Goal: Find specific page/section: Find specific page/section

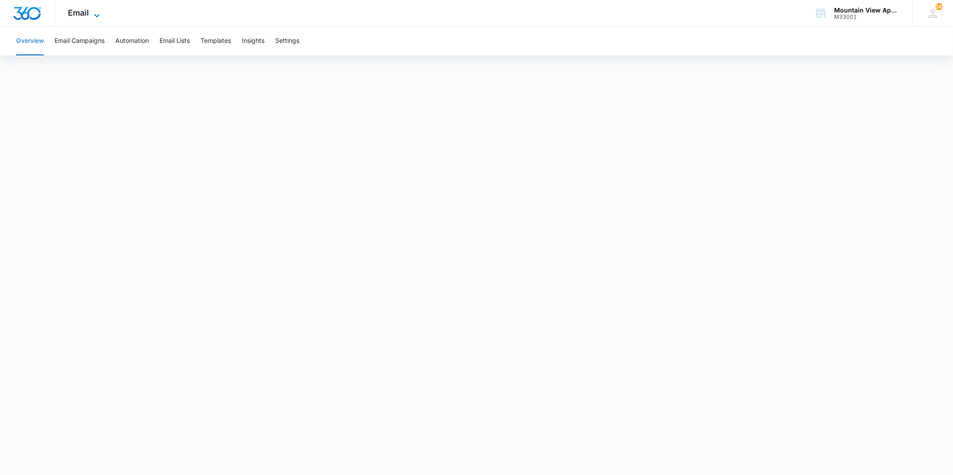
click at [93, 13] on icon at bounding box center [97, 15] width 11 height 11
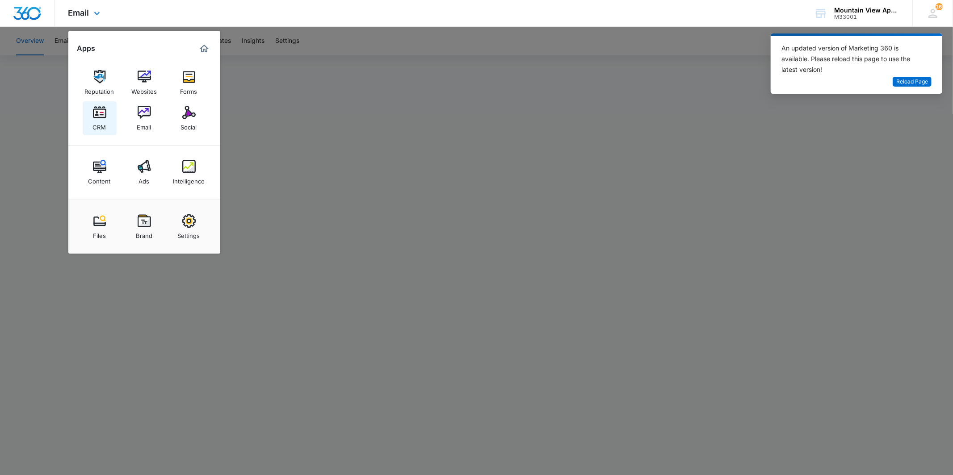
click at [101, 120] on div "CRM" at bounding box center [99, 125] width 13 height 12
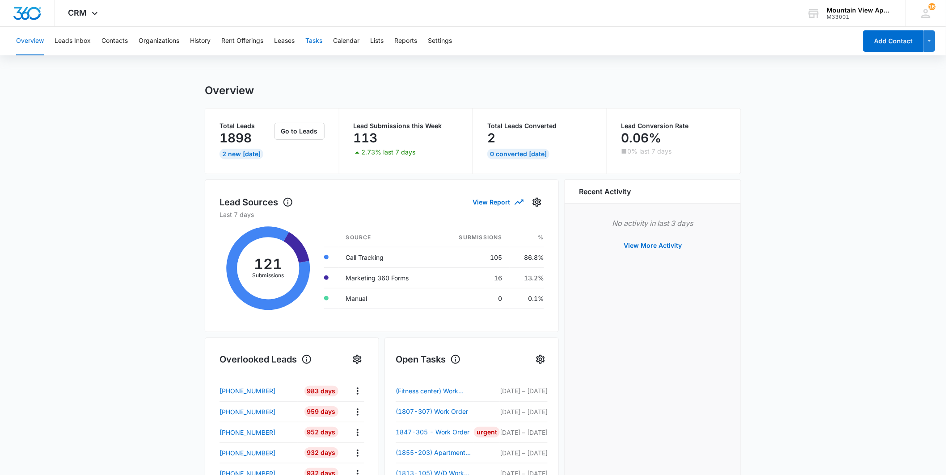
click at [309, 50] on button "Tasks" at bounding box center [313, 41] width 17 height 29
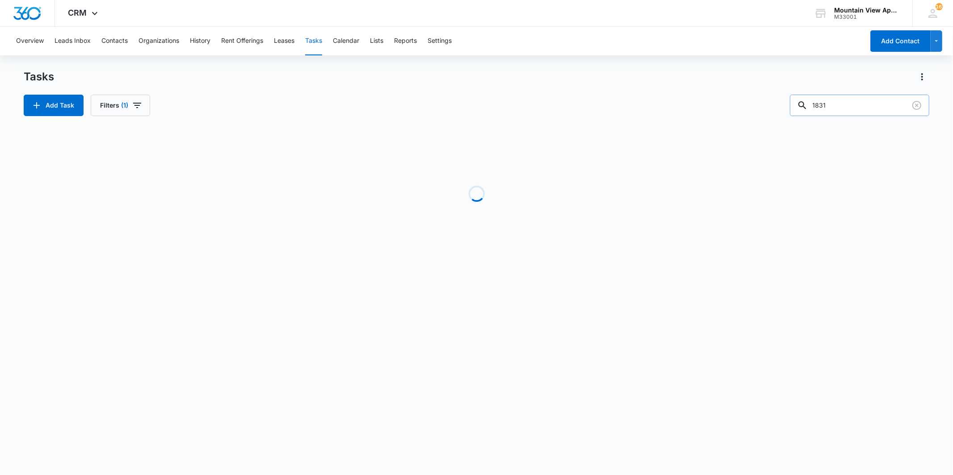
click at [853, 108] on input "1831" at bounding box center [859, 105] width 139 height 21
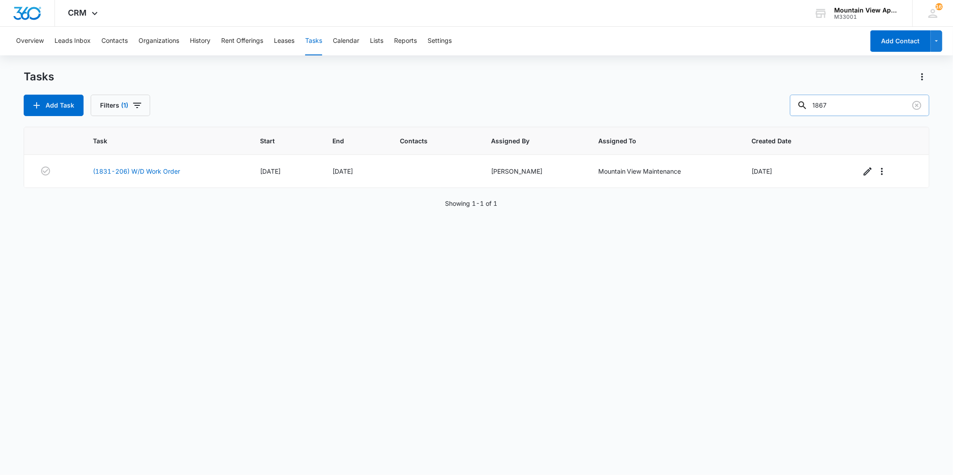
type input "1867"
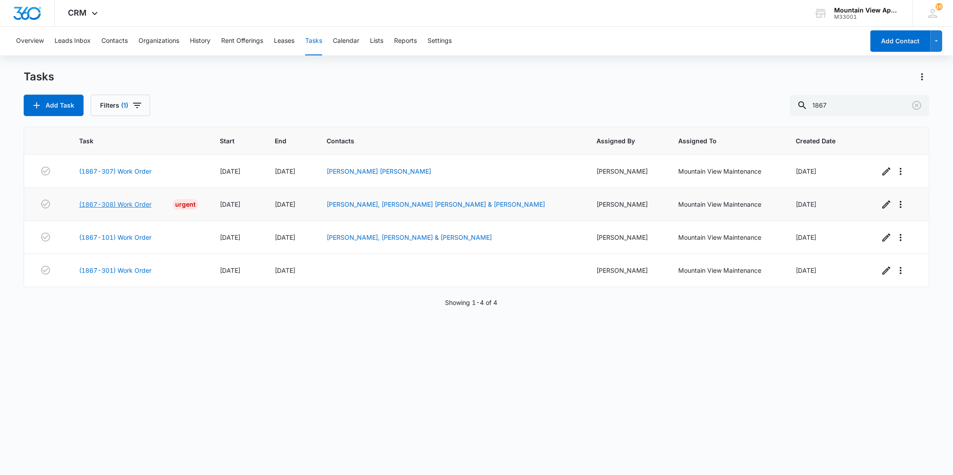
click at [127, 203] on link "(1867-308) Work Order" at bounding box center [115, 204] width 72 height 9
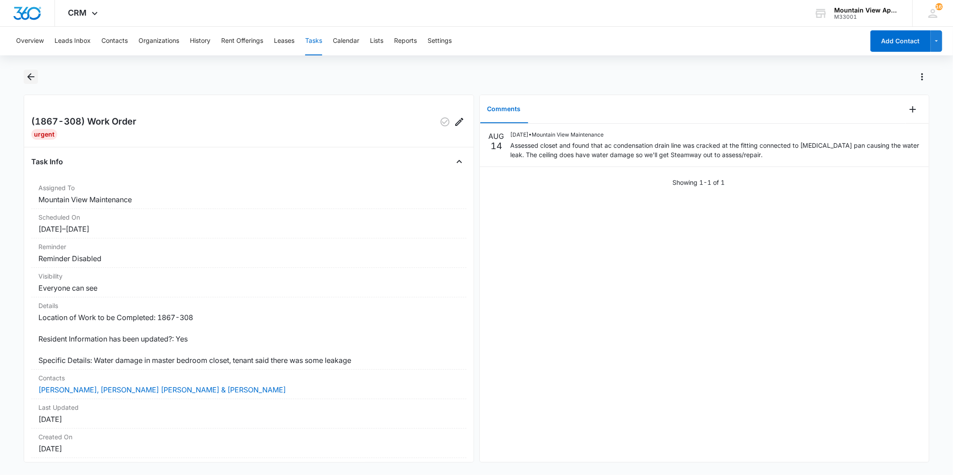
click at [28, 76] on icon "Back" at bounding box center [30, 77] width 11 height 11
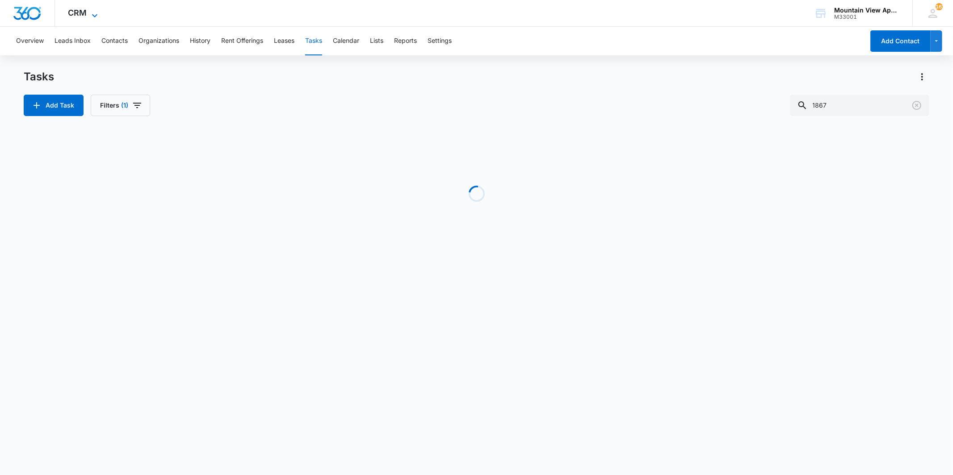
click at [89, 11] on icon at bounding box center [94, 15] width 11 height 11
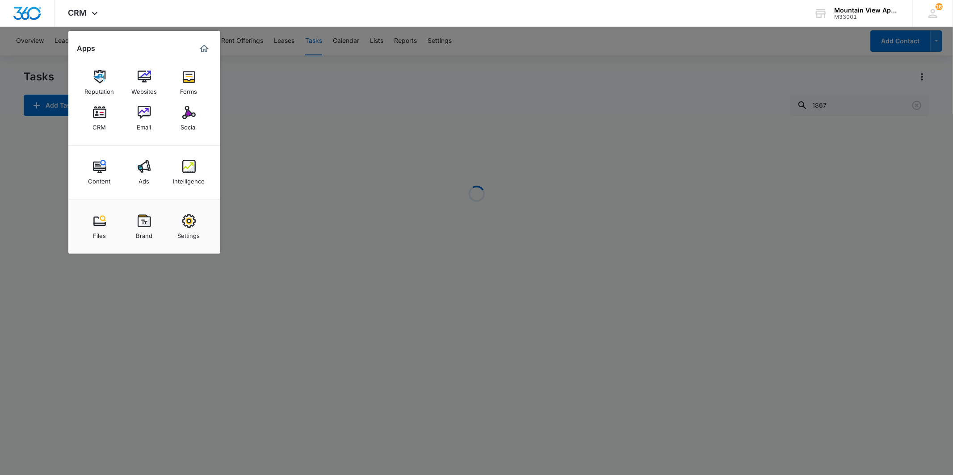
click at [138, 114] on img at bounding box center [144, 112] width 13 height 13
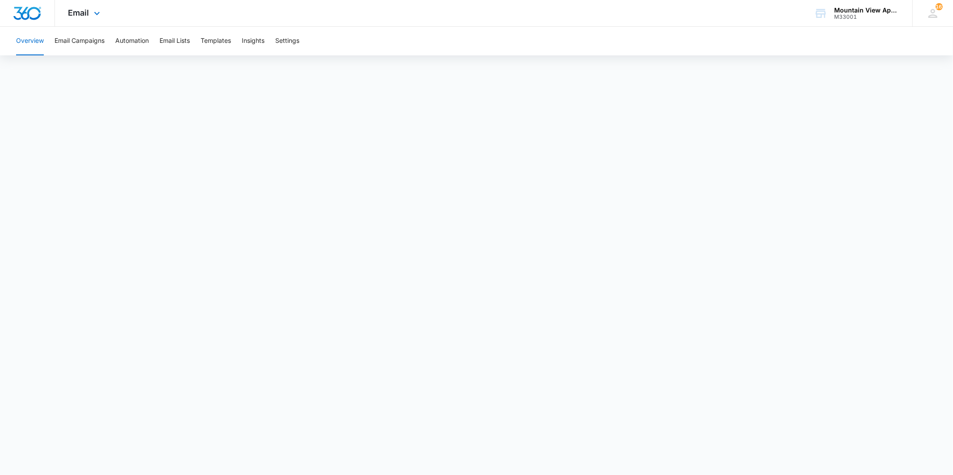
click at [87, 21] on div "Email Apps Reputation Websites Forms CRM Email Social Content Ads Intelligence …" at bounding box center [85, 13] width 61 height 26
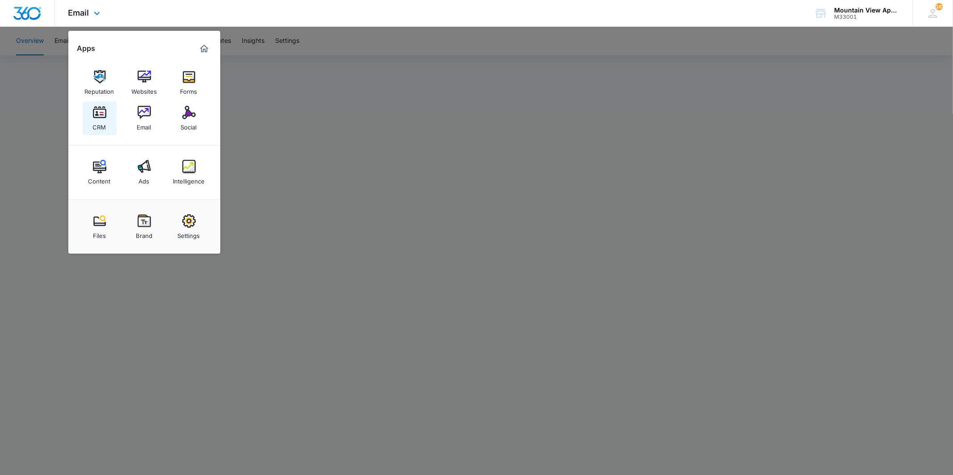
click at [103, 119] on div "CRM" at bounding box center [99, 125] width 13 height 12
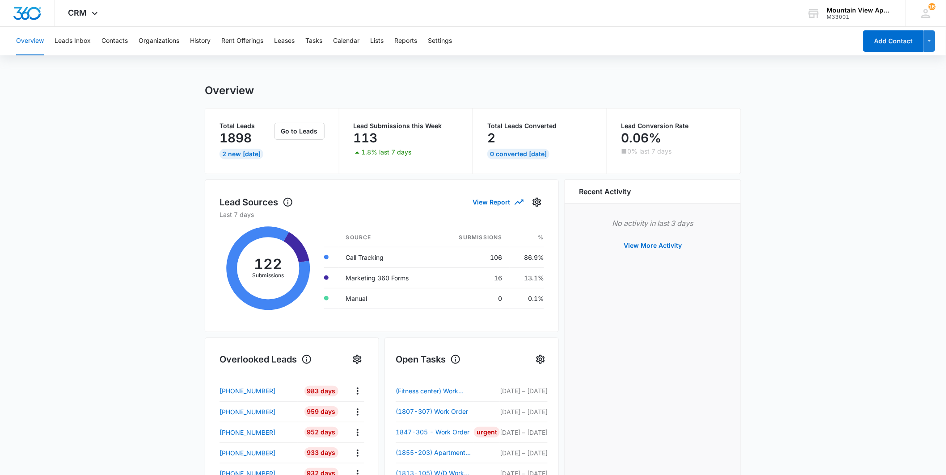
click at [128, 47] on div "Overview Leads Inbox Contacts Organizations History Rent Offerings Leases Tasks…" at bounding box center [434, 41] width 846 height 29
click at [125, 46] on button "Contacts" at bounding box center [114, 41] width 26 height 29
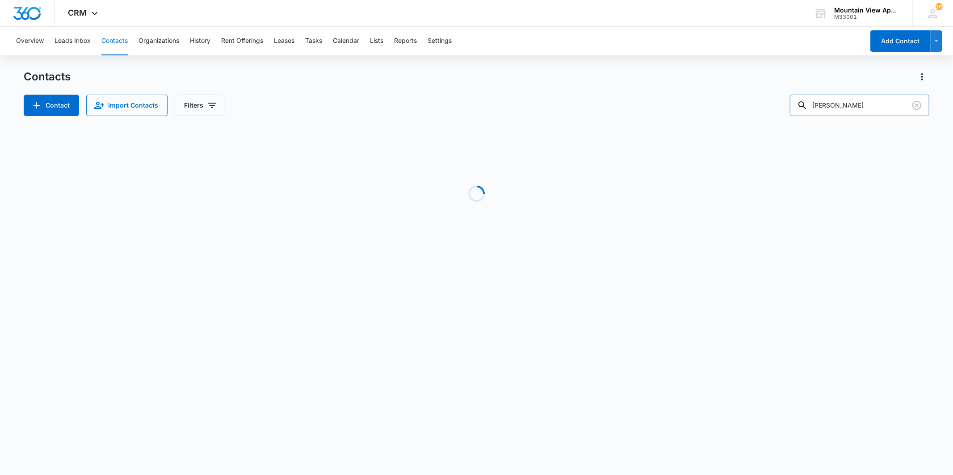
drag, startPoint x: 870, startPoint y: 108, endPoint x: 749, endPoint y: 108, distance: 121.1
click at [749, 108] on div "Contact Import Contacts Filters cynthia" at bounding box center [476, 105] width 905 height 21
type input "grossman"
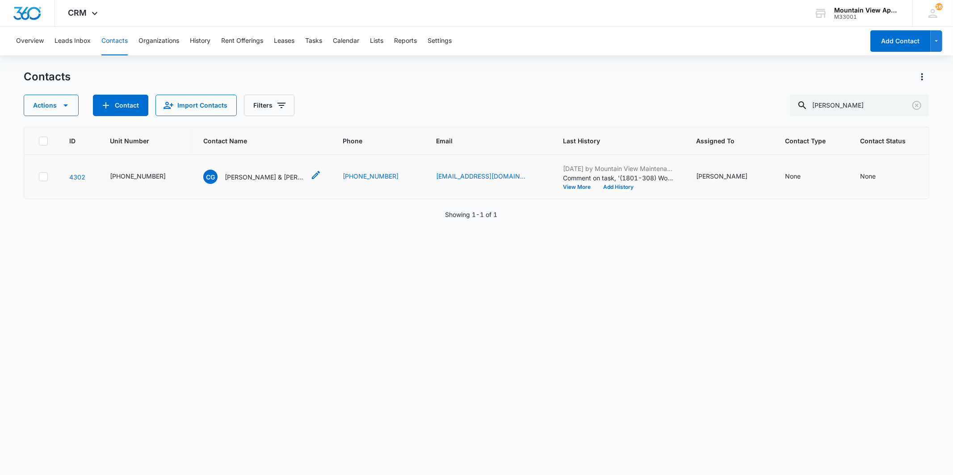
click at [252, 174] on p "Candice Grossman & Emaleigh Motis" at bounding box center [265, 177] width 80 height 9
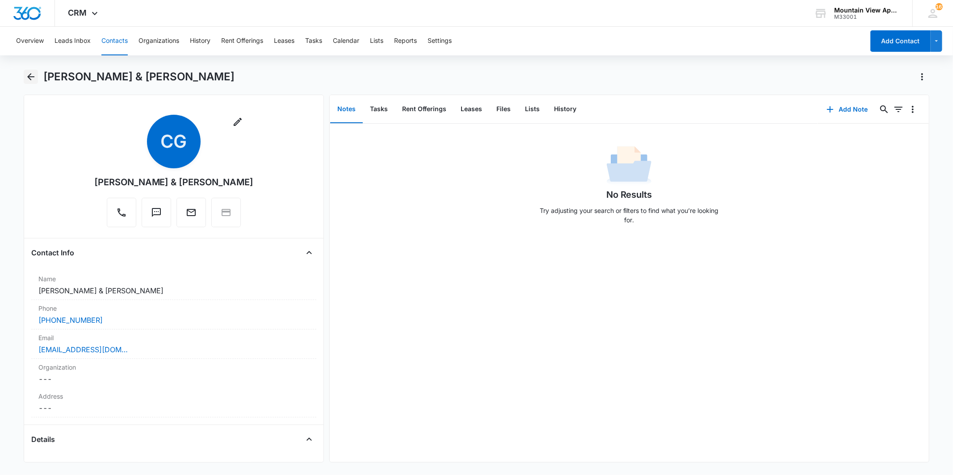
click at [26, 81] on icon "Back" at bounding box center [30, 77] width 11 height 11
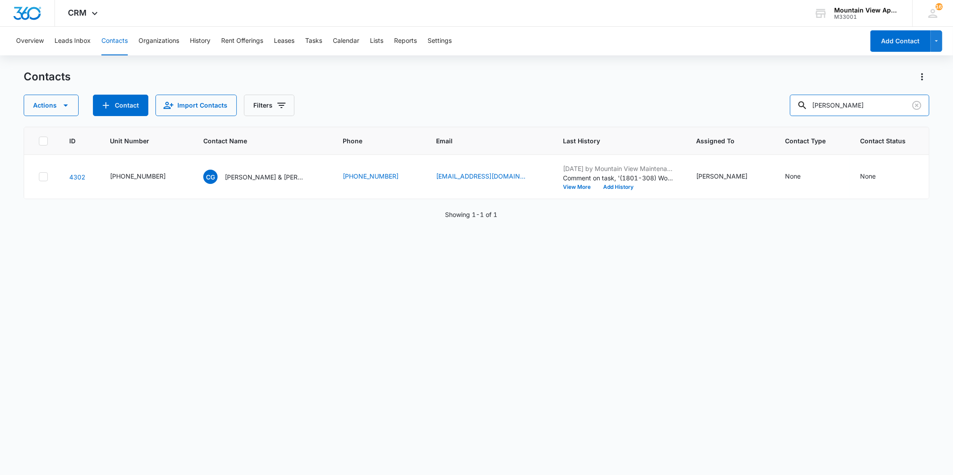
drag, startPoint x: 859, startPoint y: 105, endPoint x: 798, endPoint y: 112, distance: 62.1
click at [798, 112] on div "Actions Contact Import Contacts Filters grossman" at bounding box center [476, 105] width 905 height 21
type input "\"
type input "aidan"
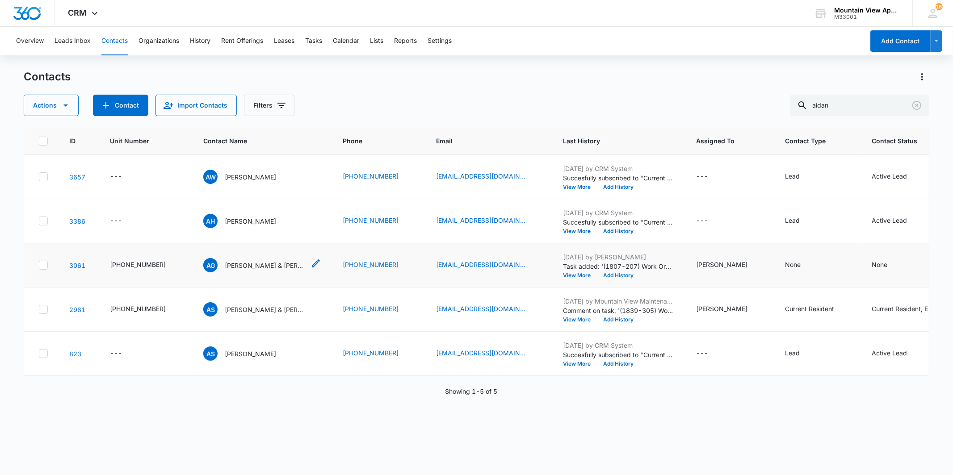
click at [269, 266] on p "Aidan Garcia & Anthony Garcia" at bounding box center [265, 265] width 80 height 9
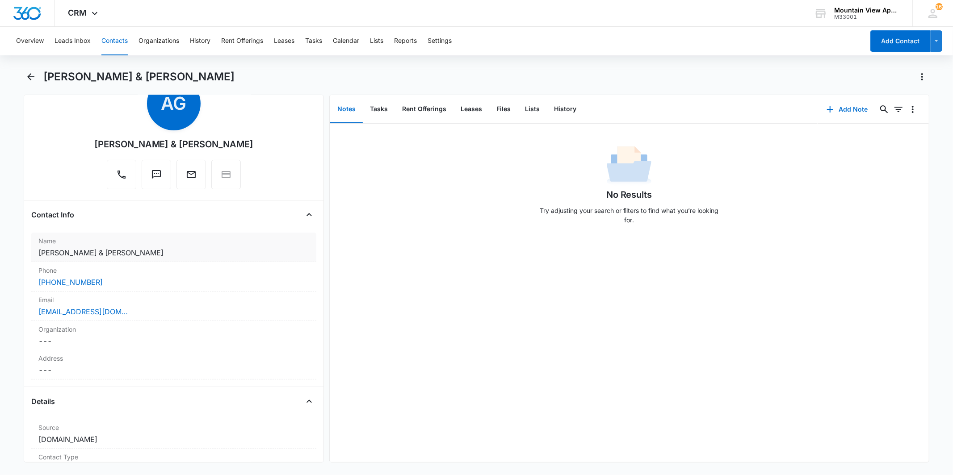
scroll to position [50, 0]
